Goal: Information Seeking & Learning: Learn about a topic

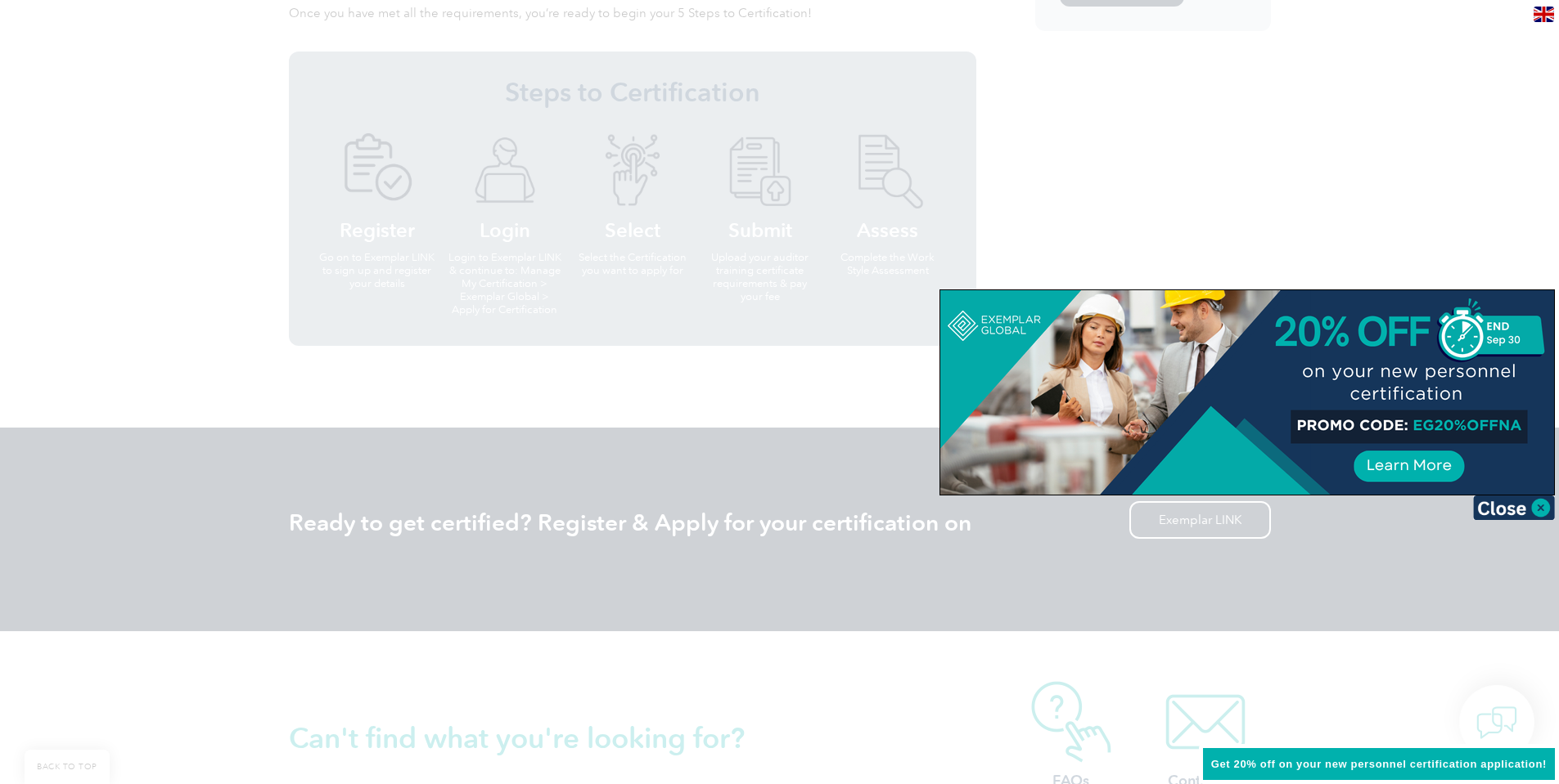
scroll to position [1472, 0]
click at [1549, 502] on img at bounding box center [1513, 508] width 82 height 25
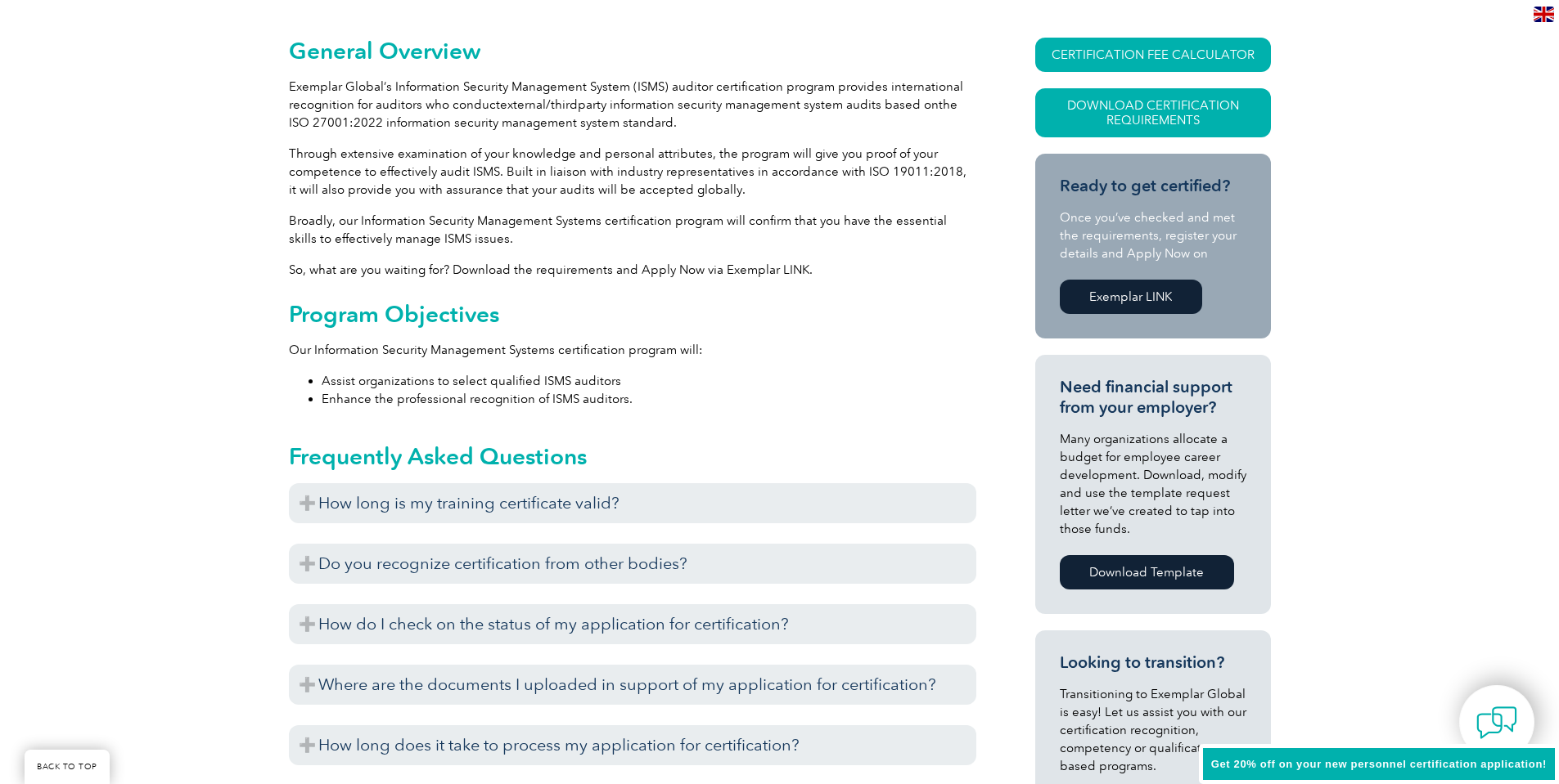
scroll to position [18, 0]
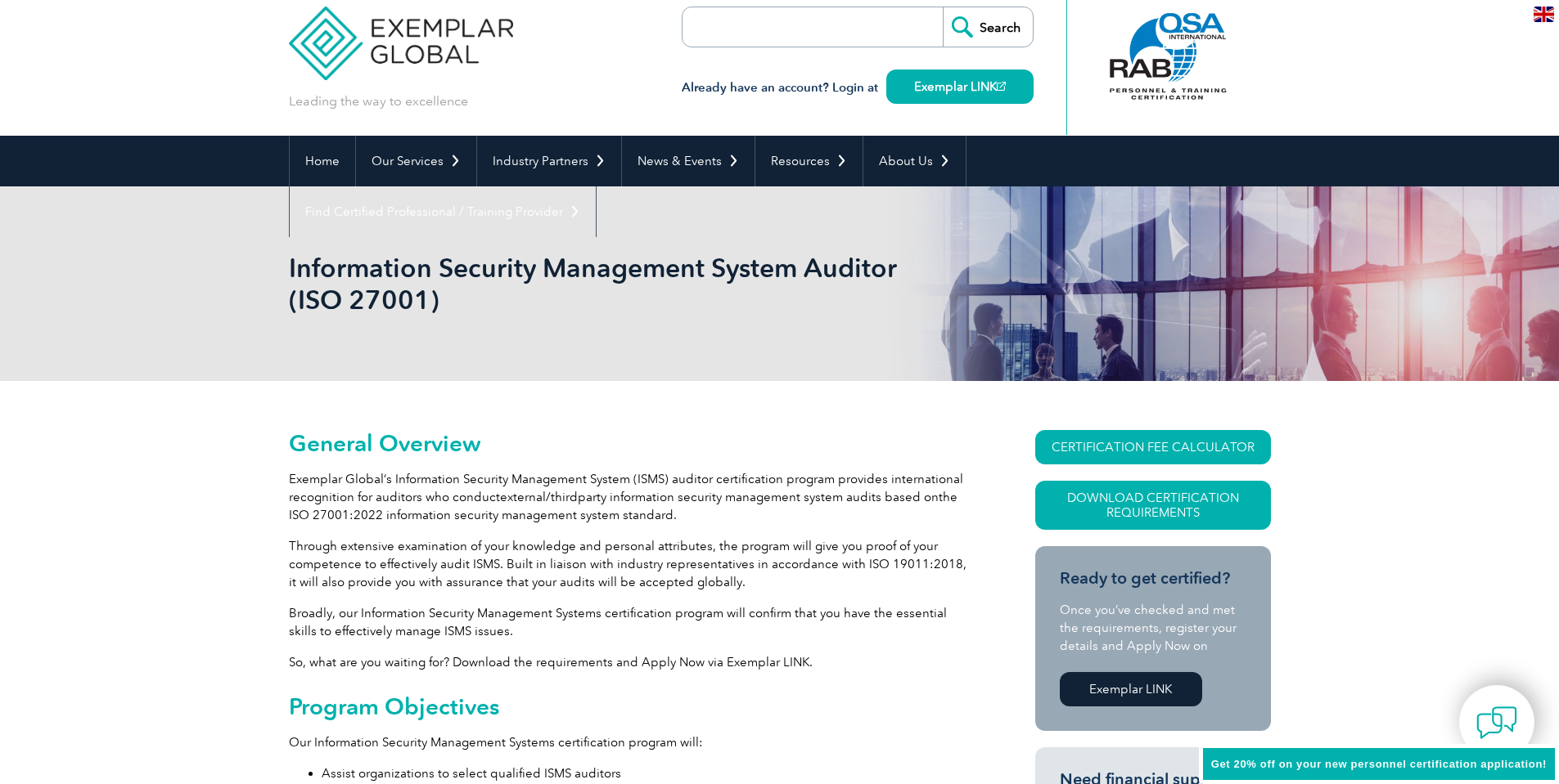
click at [407, 35] on img at bounding box center [401, 31] width 225 height 99
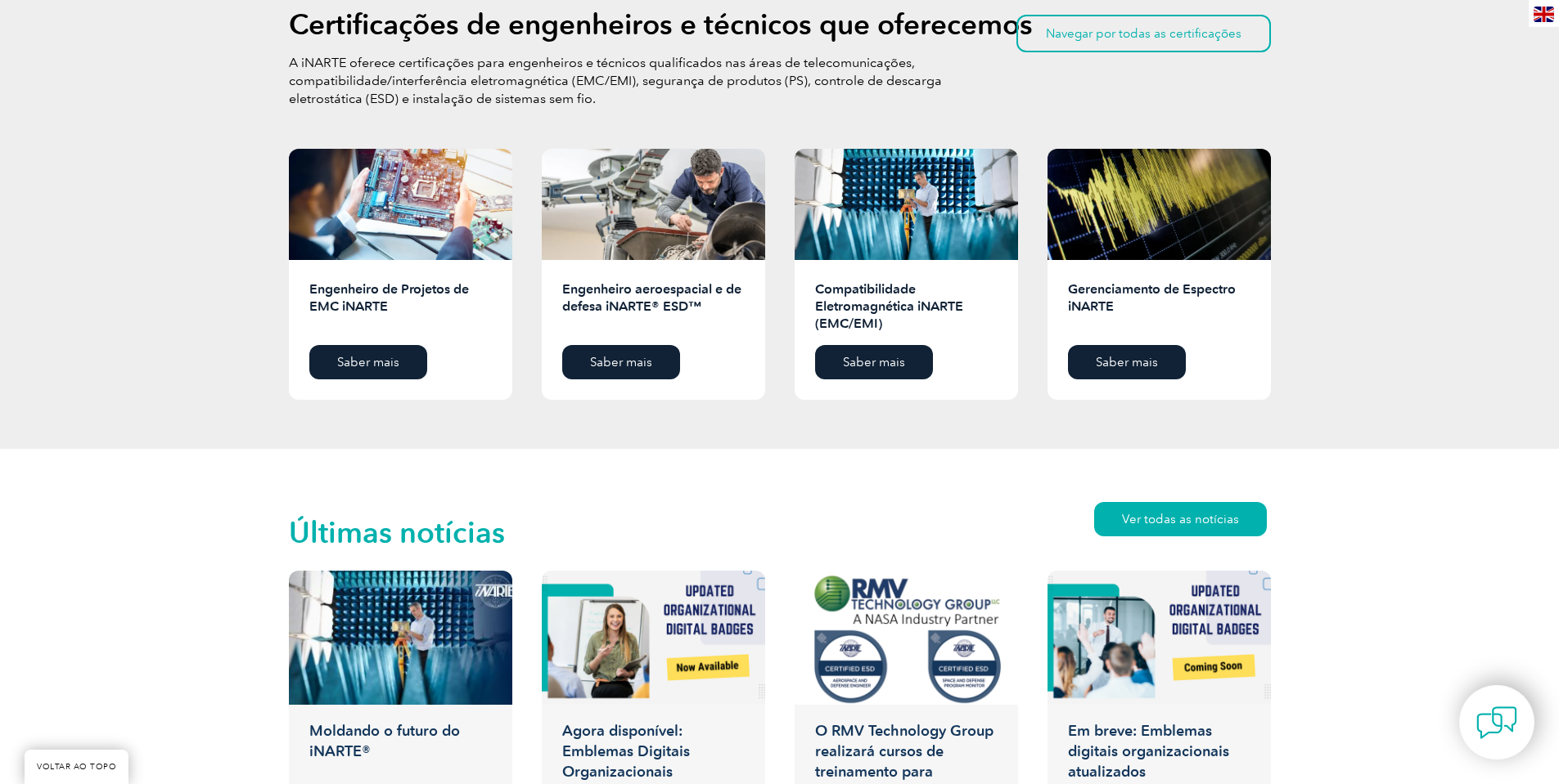
scroll to position [2257, 0]
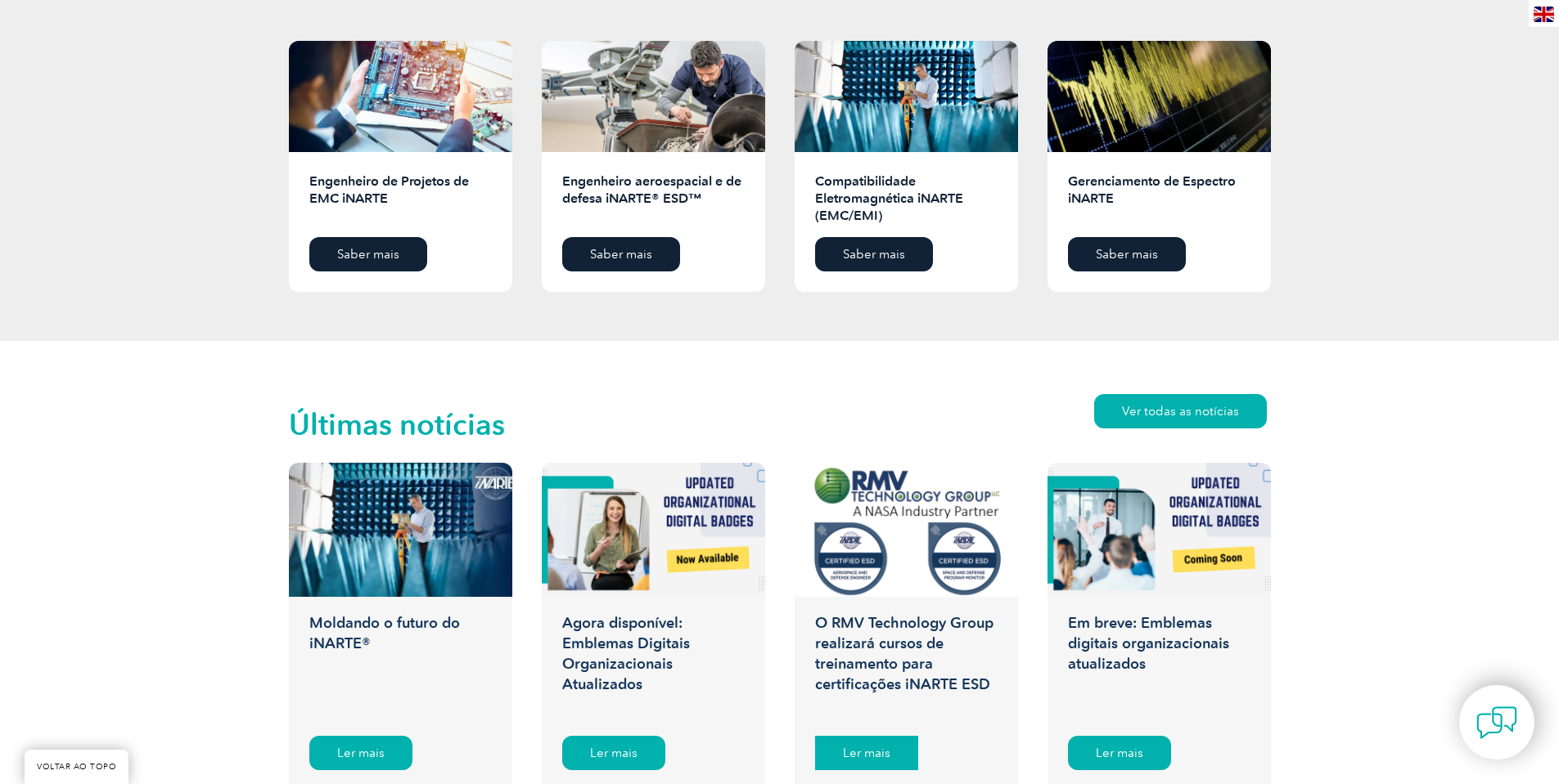
click at [869, 745] on div "Ler mais" at bounding box center [866, 754] width 103 height 34
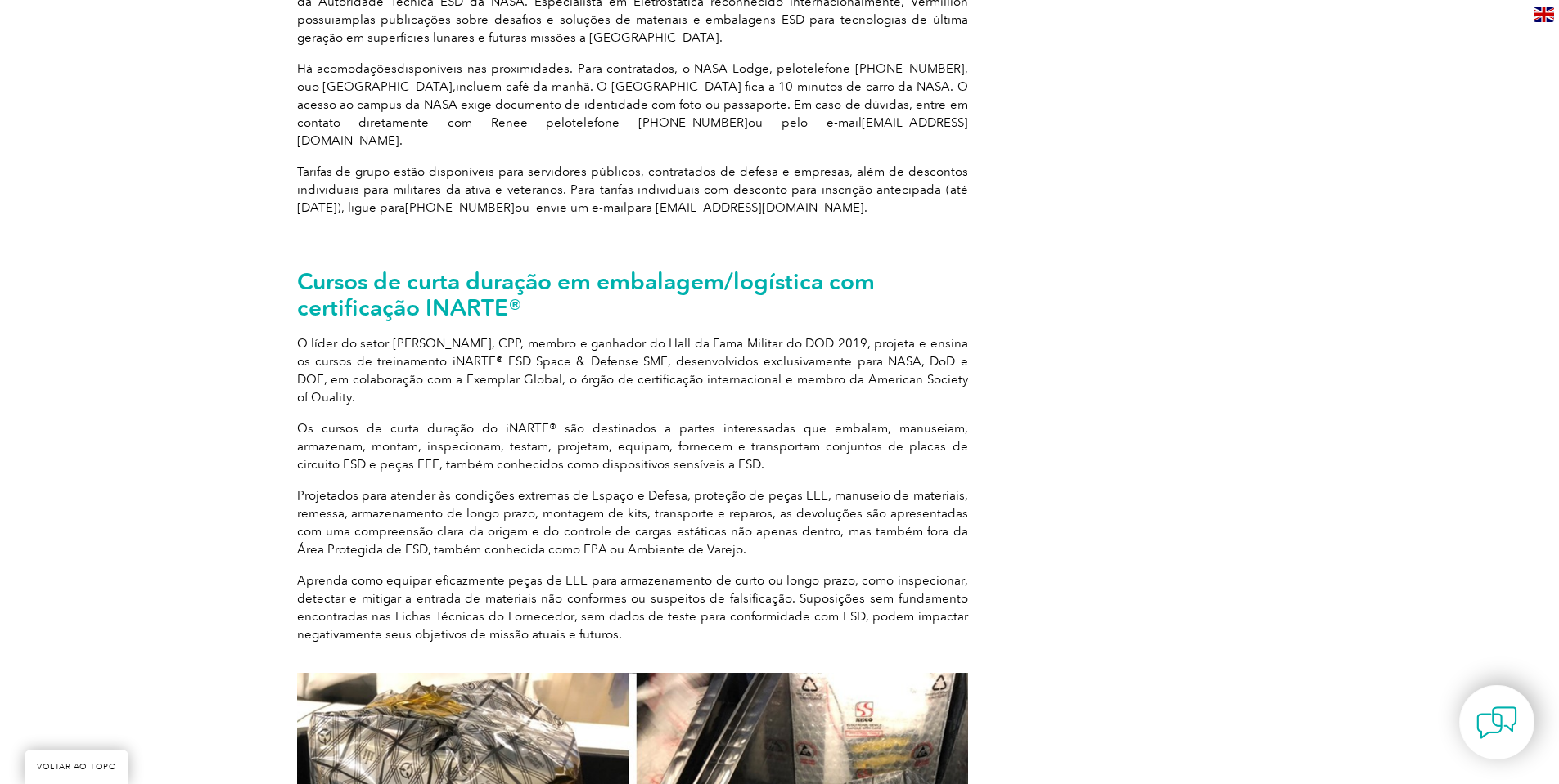
scroll to position [1767, 0]
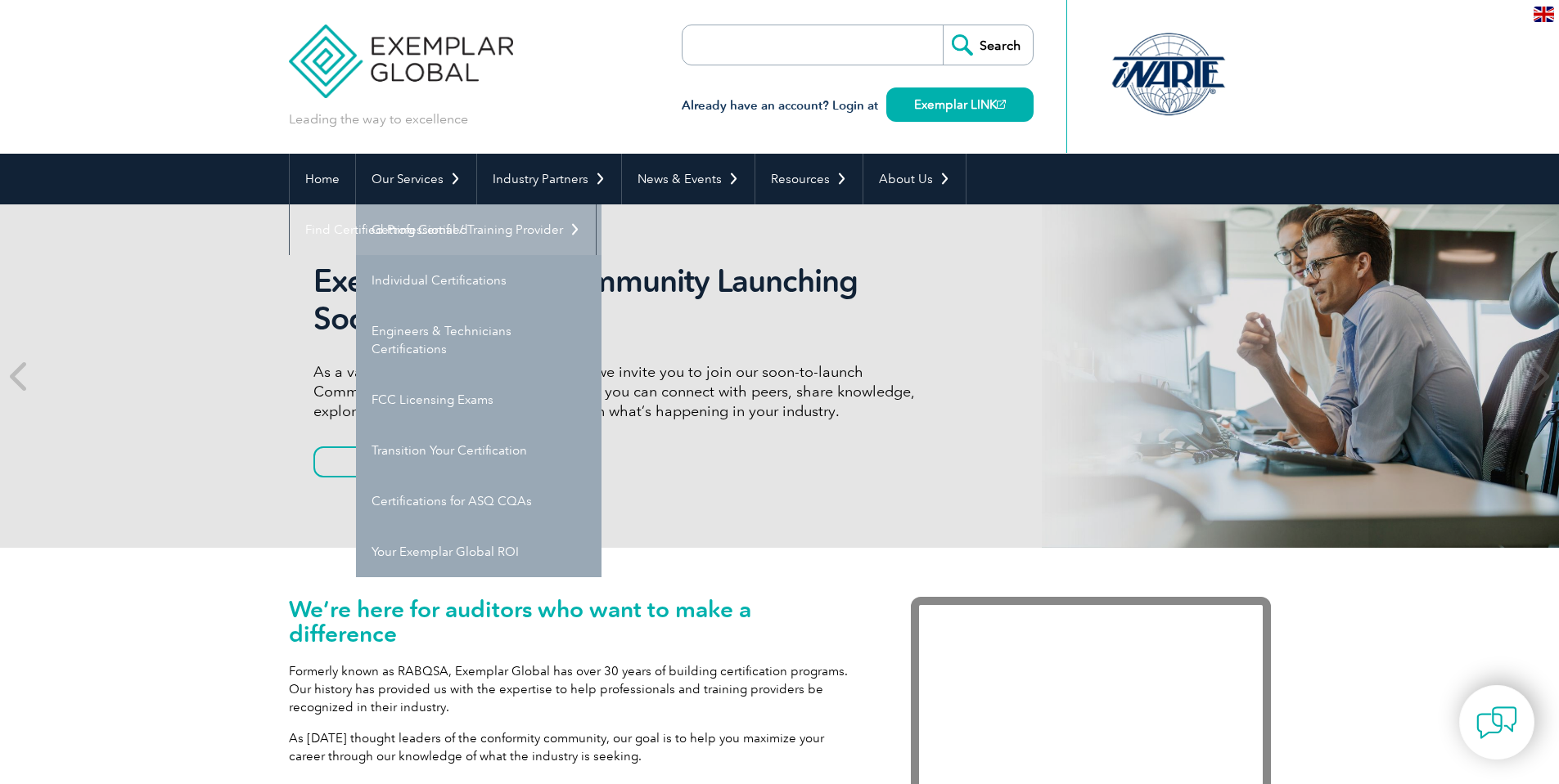
click at [443, 230] on link "Getting Certified" at bounding box center [478, 229] width 246 height 50
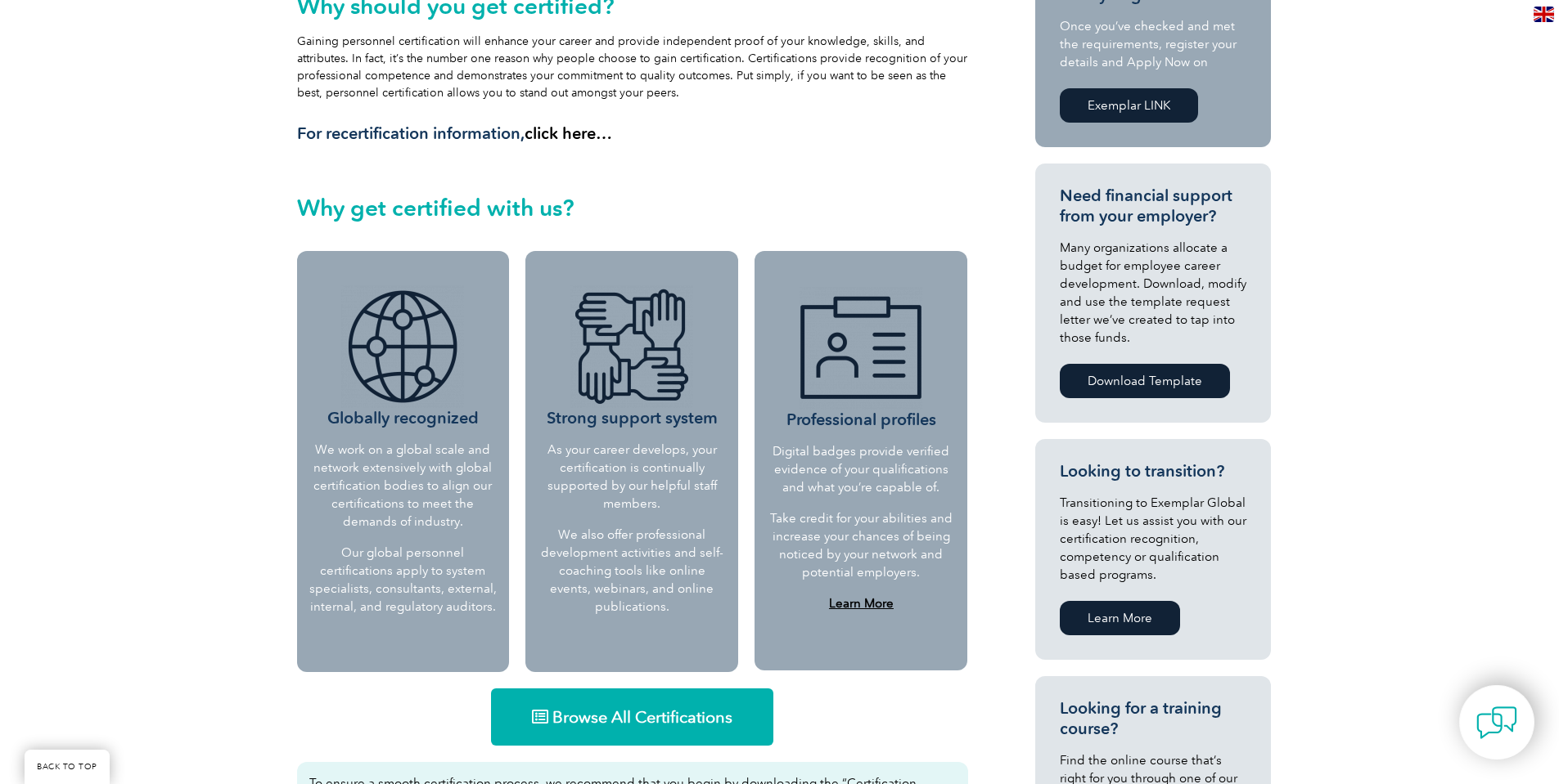
scroll to position [491, 0]
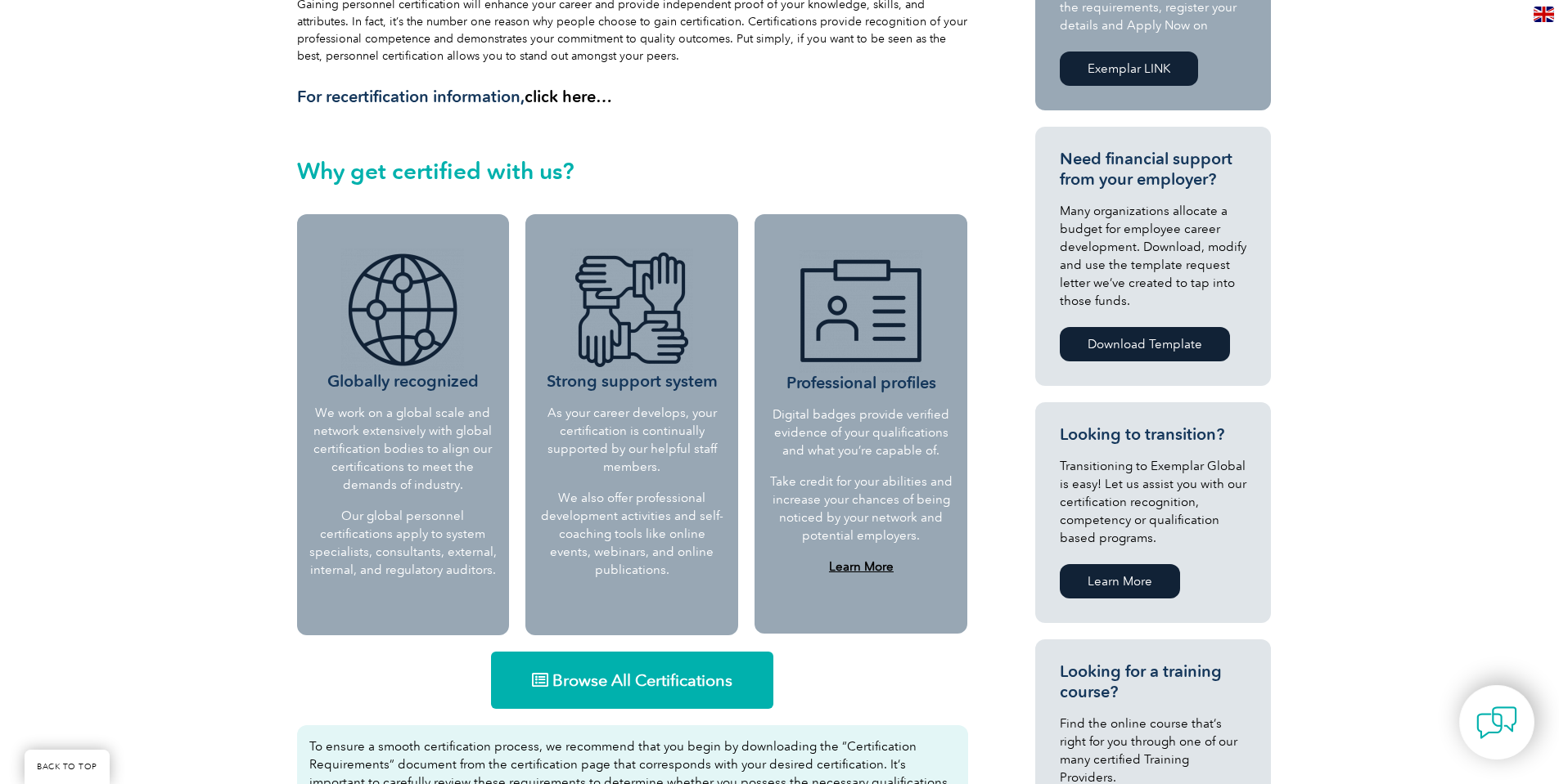
click at [431, 336] on img at bounding box center [402, 309] width 122 height 122
click at [699, 694] on link "Browse All Certifications" at bounding box center [633, 681] width 283 height 57
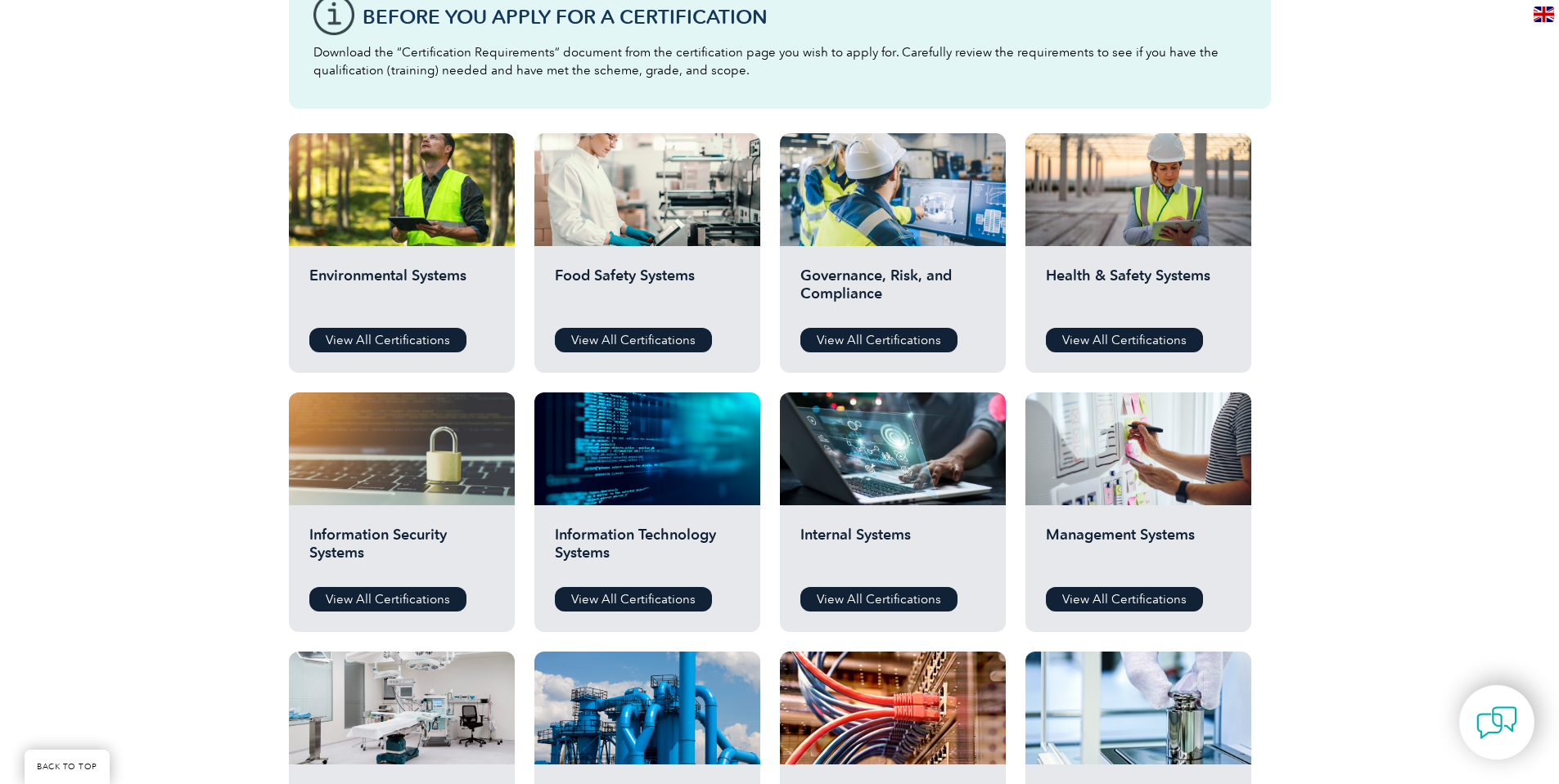
scroll to position [491, 0]
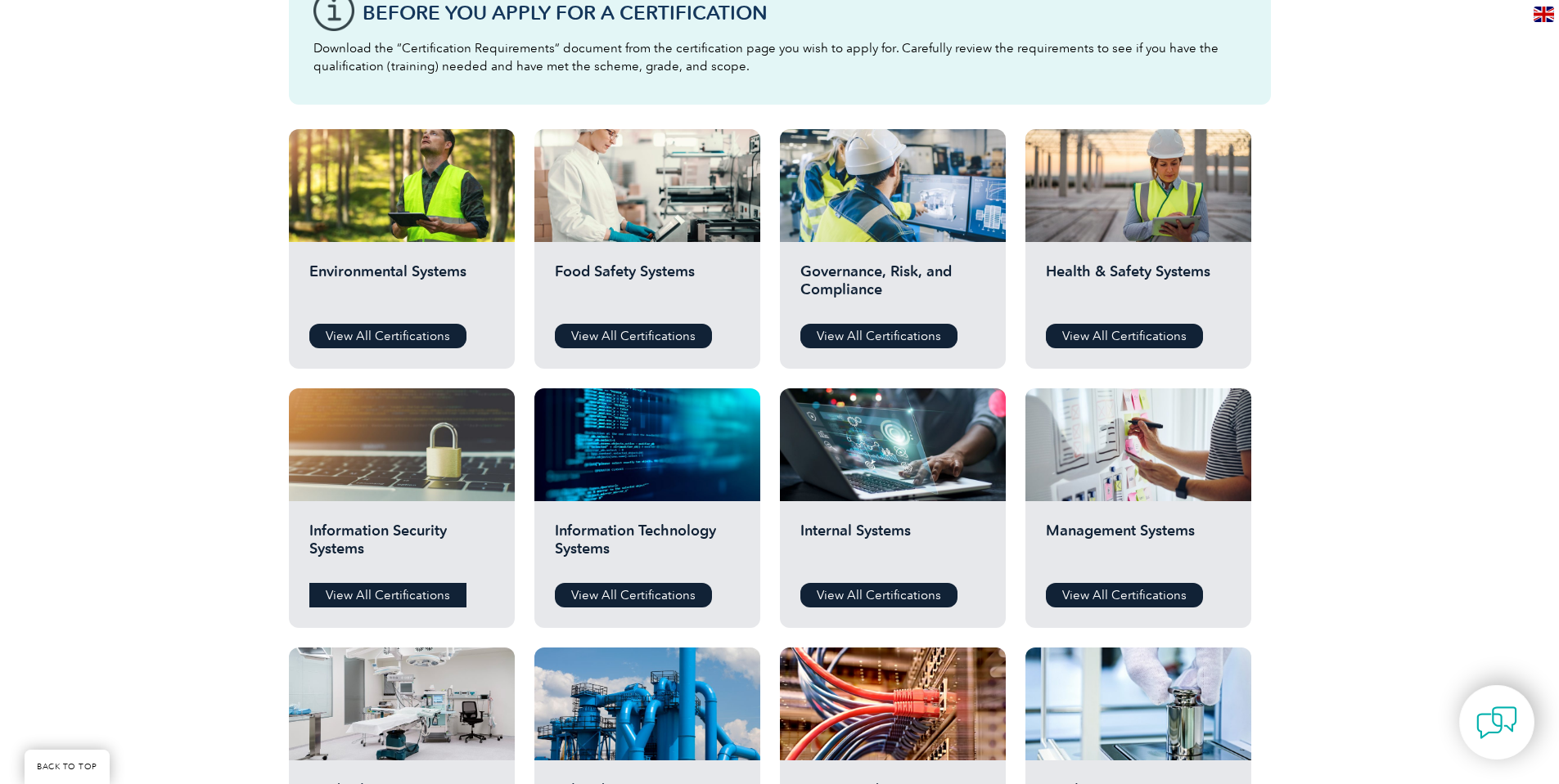
click at [358, 599] on link "View All Certifications" at bounding box center [388, 595] width 157 height 25
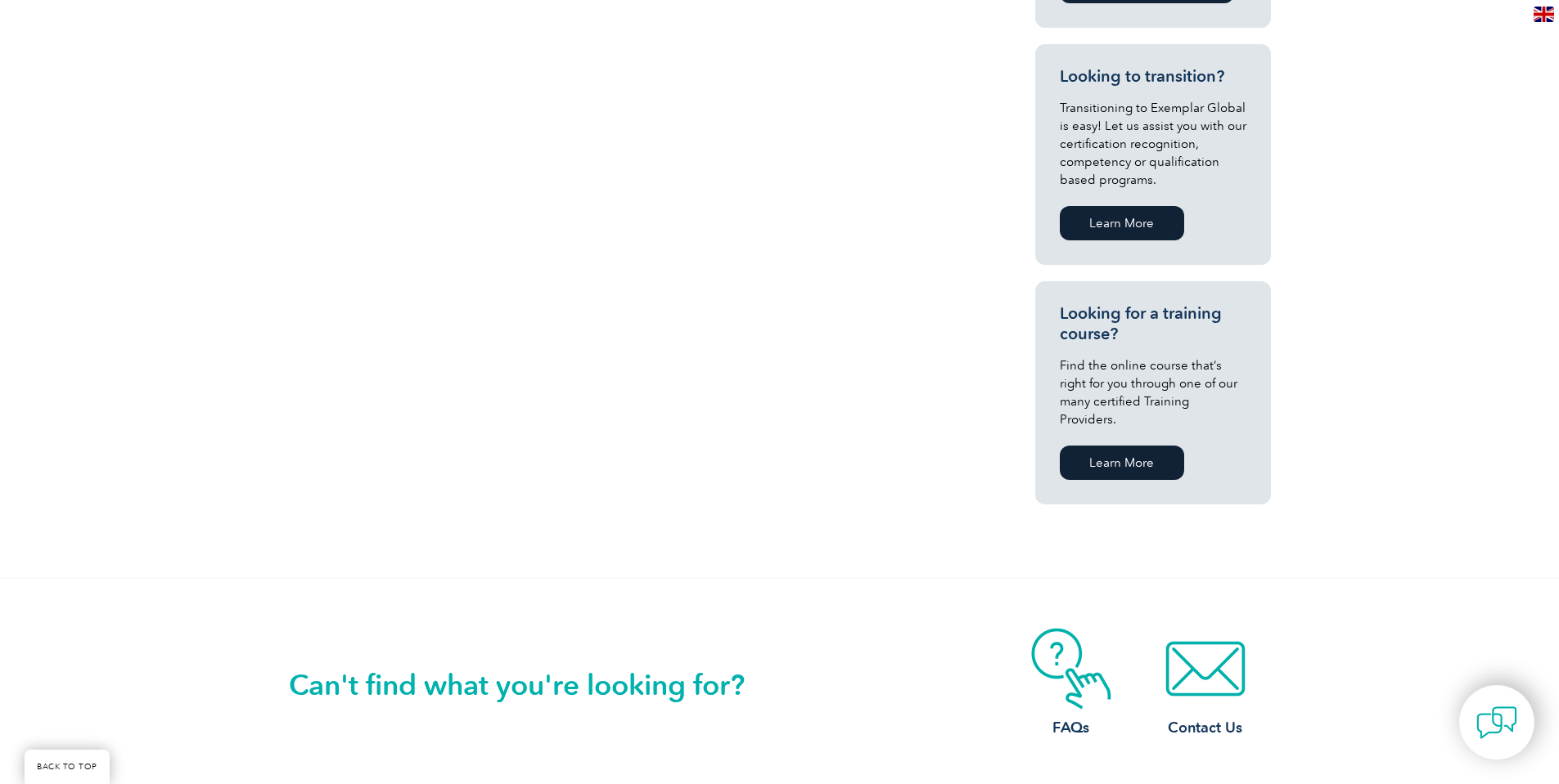
scroll to position [1080, 0]
